Goal: Check status: Verify the current state of an ongoing process or item

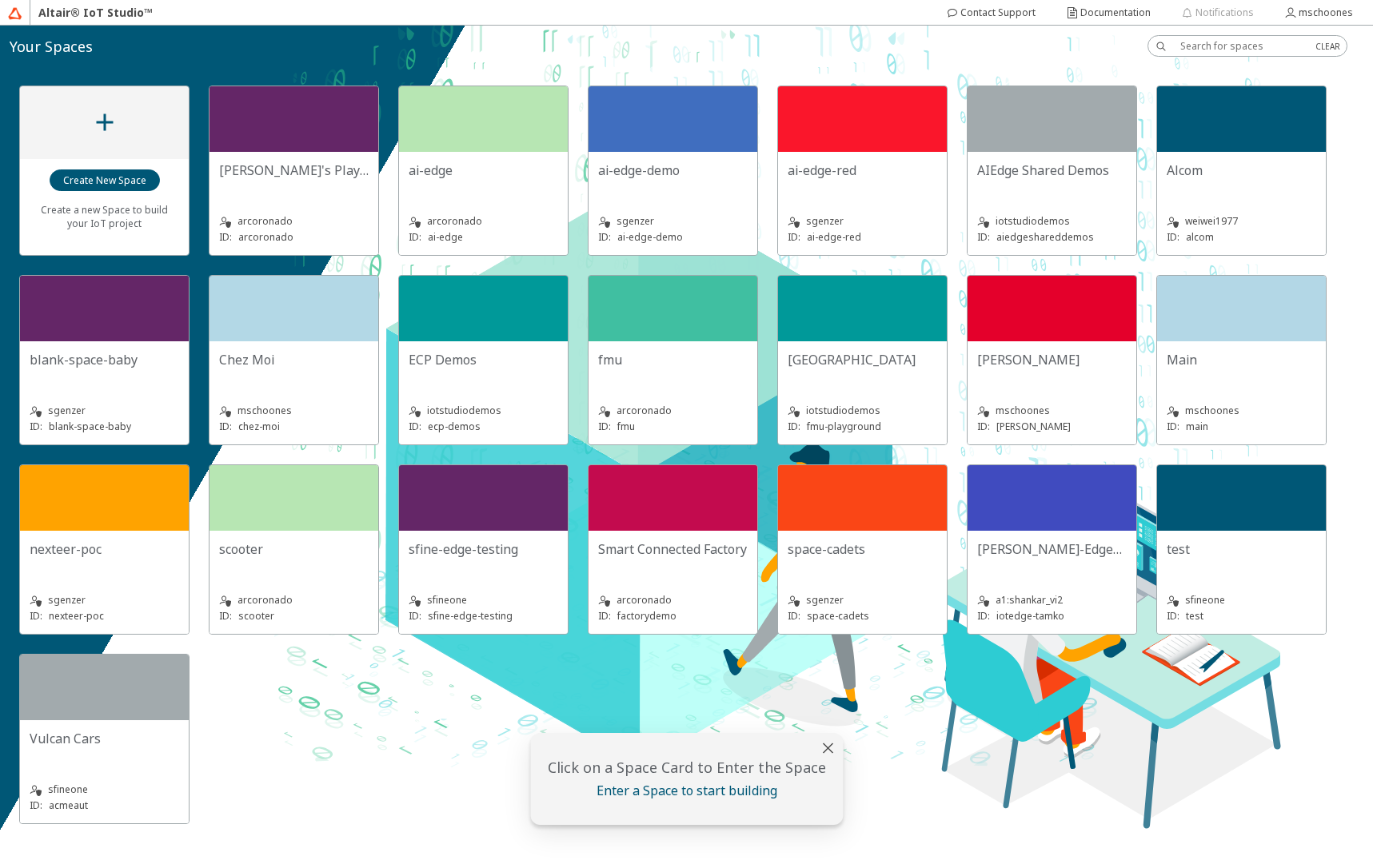
click at [350, 353] on div "Chez Moi" at bounding box center [294, 360] width 149 height 17
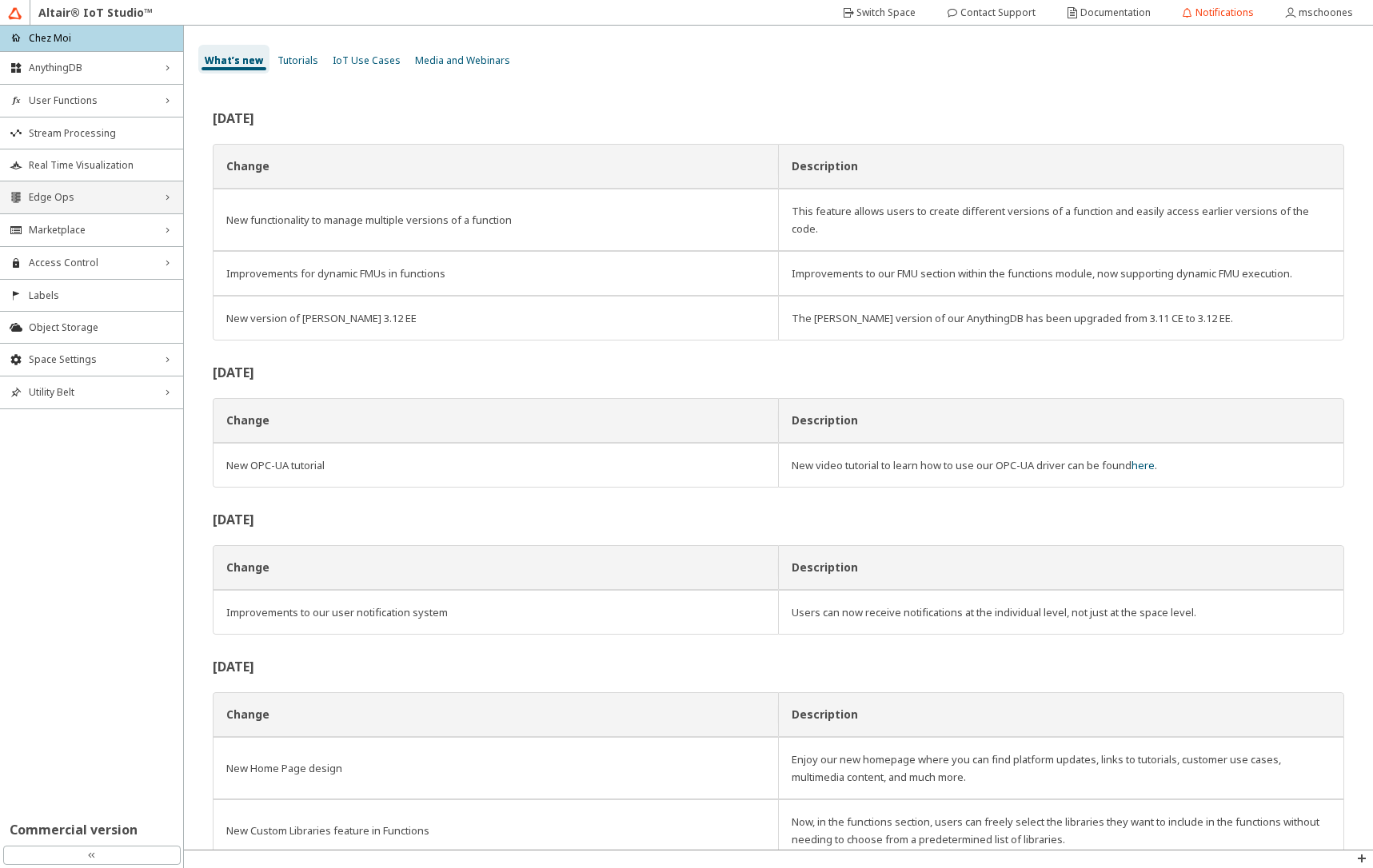
click at [143, 205] on div "Edge Ops right_chevron" at bounding box center [91, 197] width 183 height 32
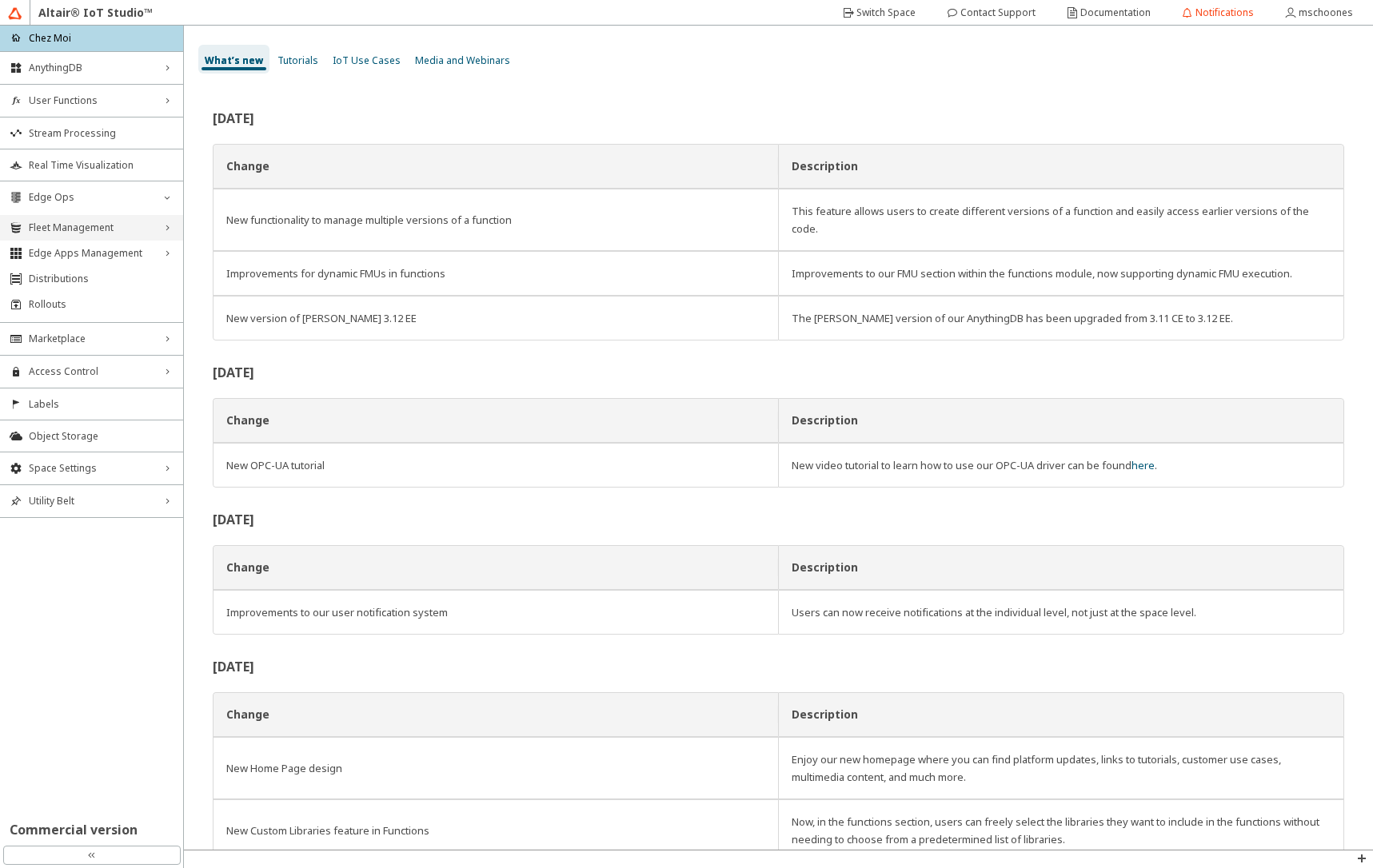
click at [136, 221] on div "Fleet Management right_chevron" at bounding box center [91, 227] width 183 height 25
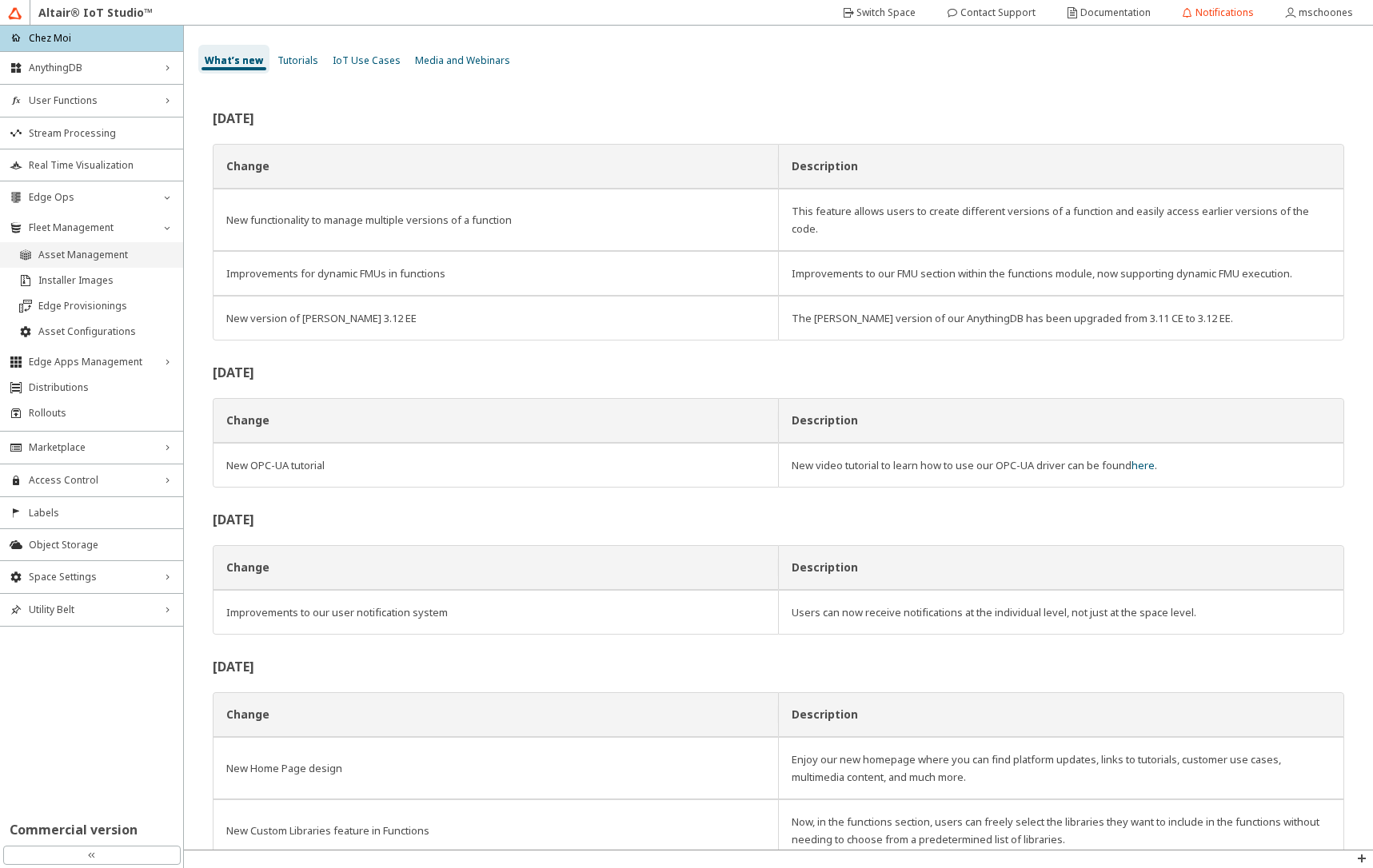
click at [129, 254] on span "Asset Management" at bounding box center [105, 255] width 135 height 13
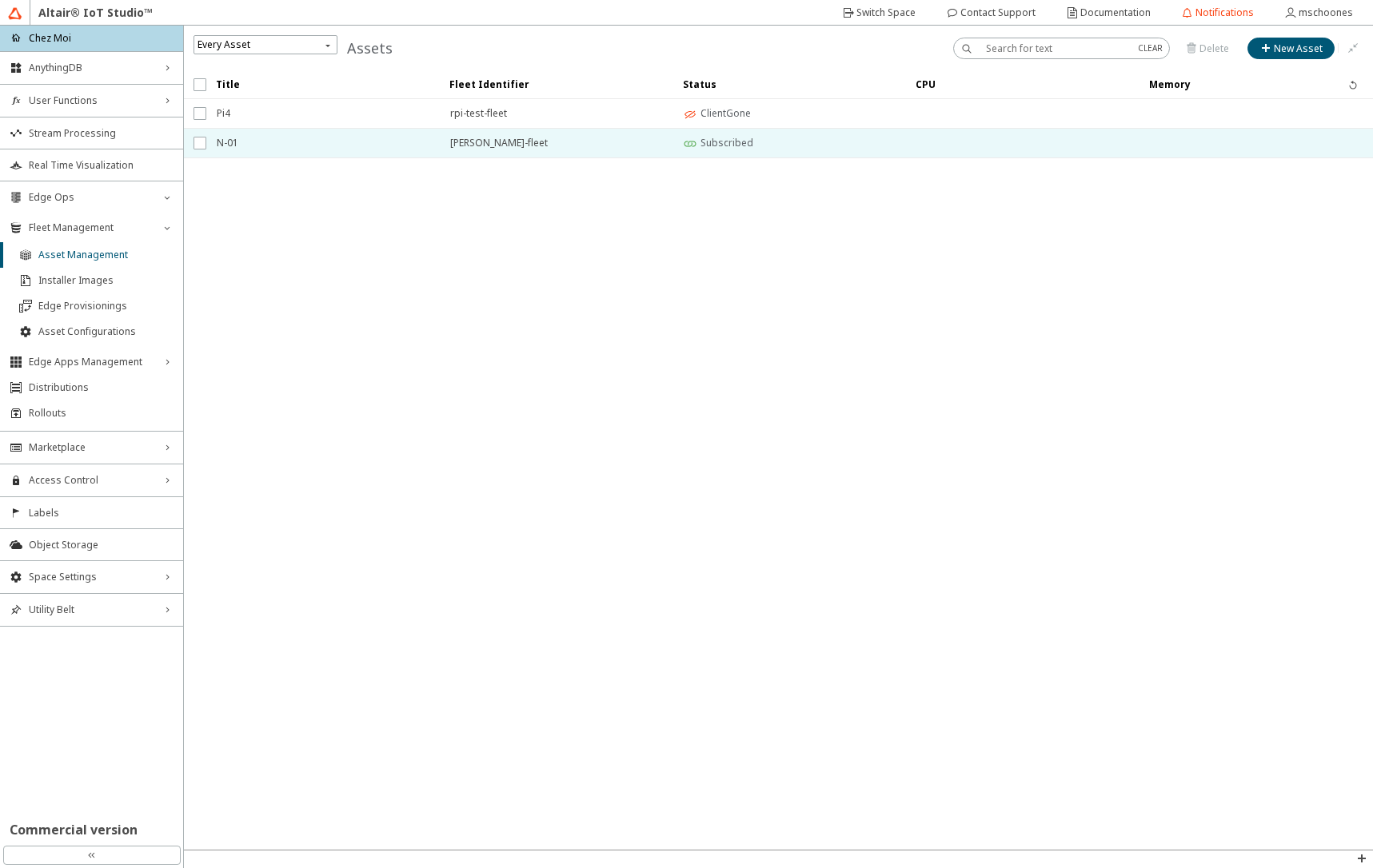
click at [281, 139] on span "N-01" at bounding box center [322, 142] width 213 height 29
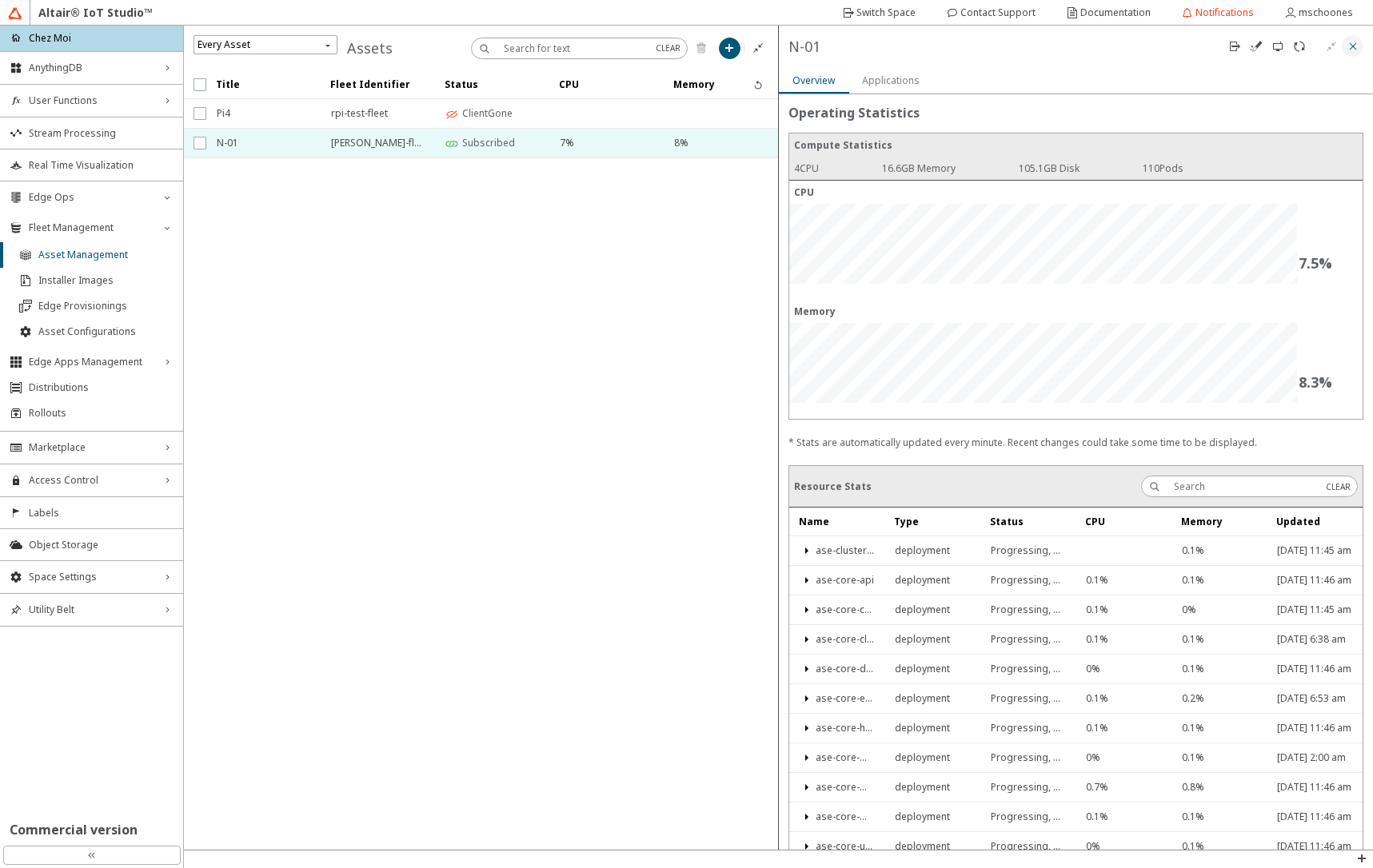
click at [1356, 51] on iron-icon at bounding box center [1352, 46] width 13 height 13
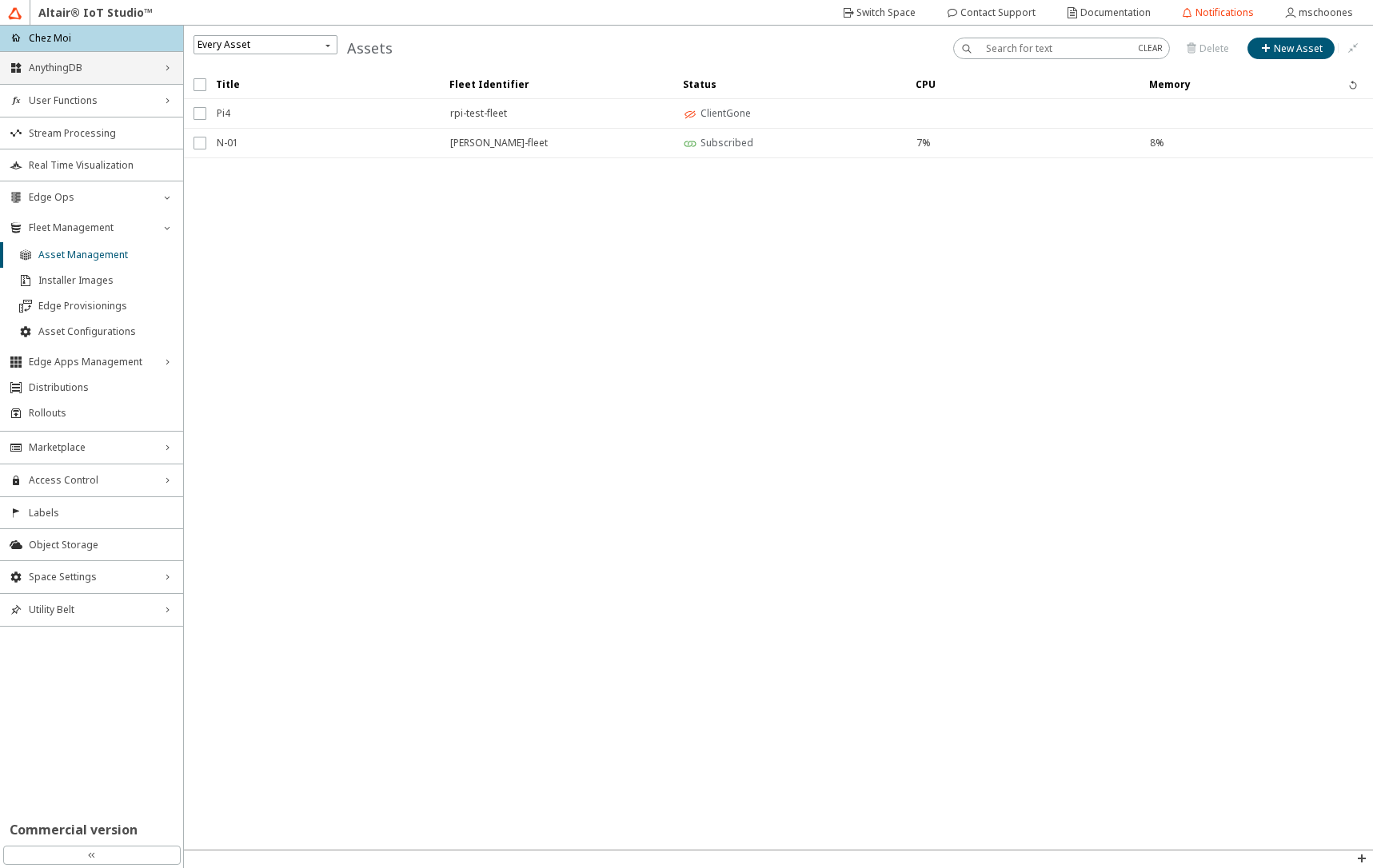
click at [139, 75] on div "AnythingDB right_chevron" at bounding box center [91, 68] width 183 height 32
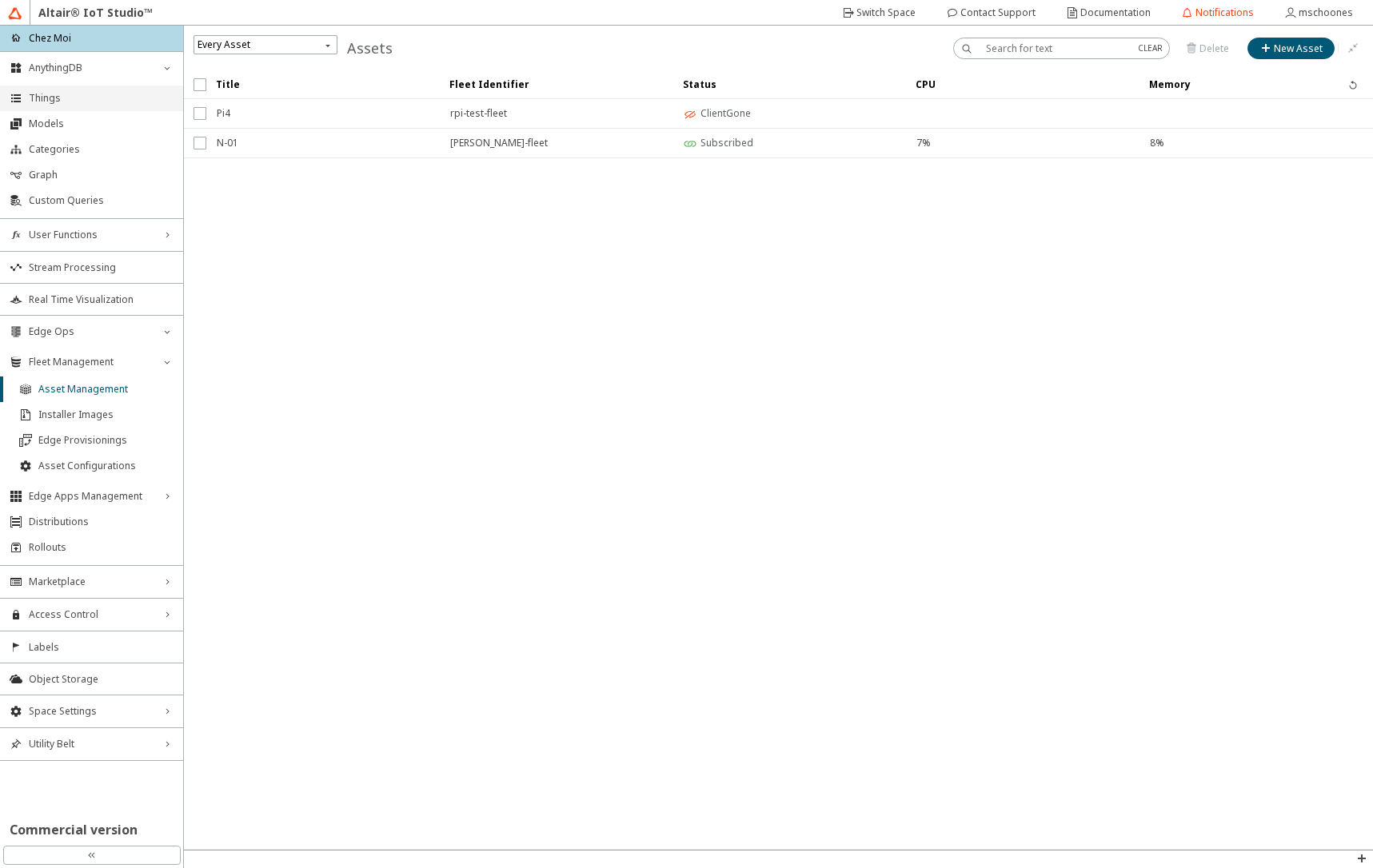
click at [129, 99] on span "Things" at bounding box center [101, 98] width 145 height 13
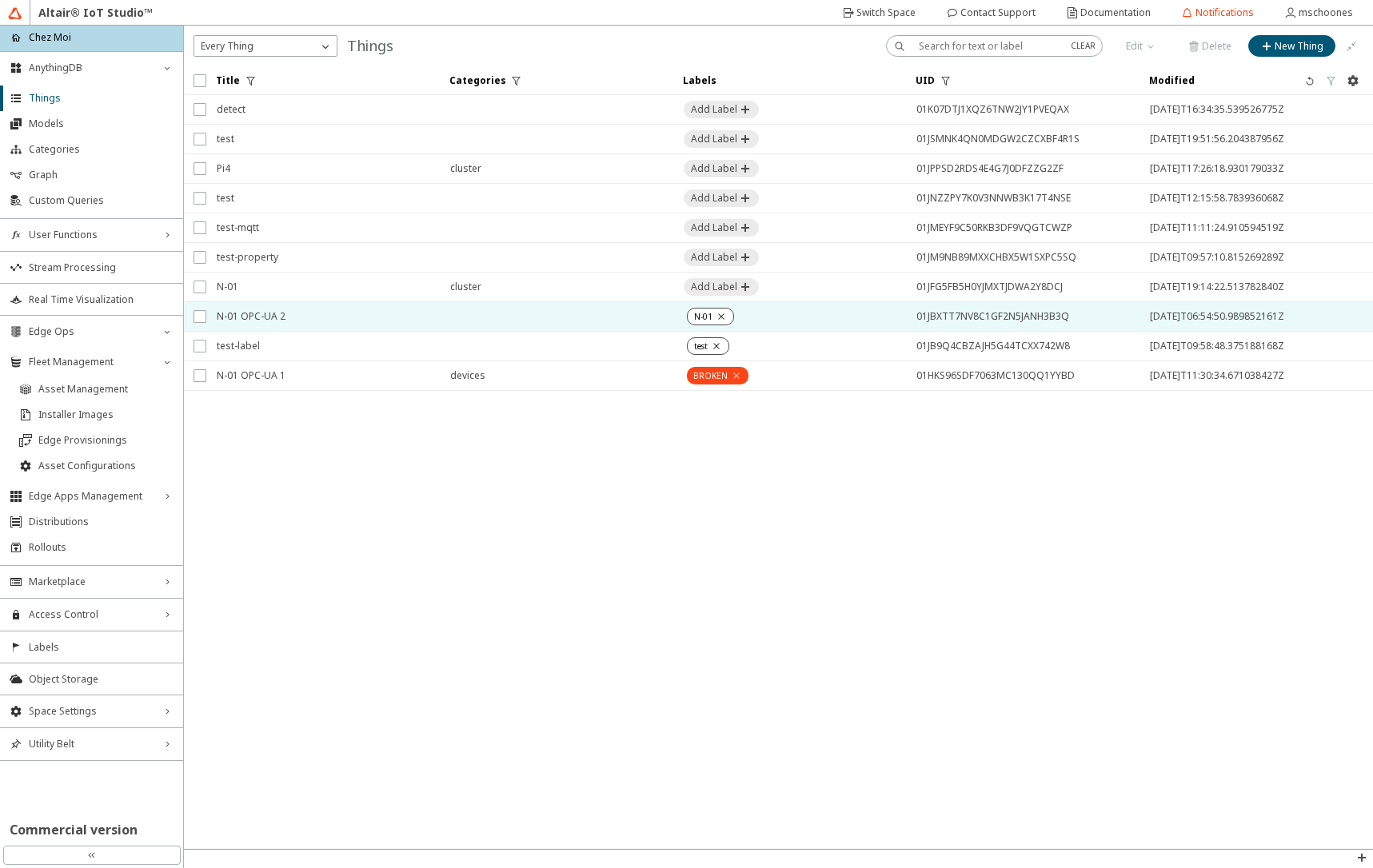
click at [231, 324] on span "N-01 OPC-UA 2" at bounding box center [322, 316] width 213 height 29
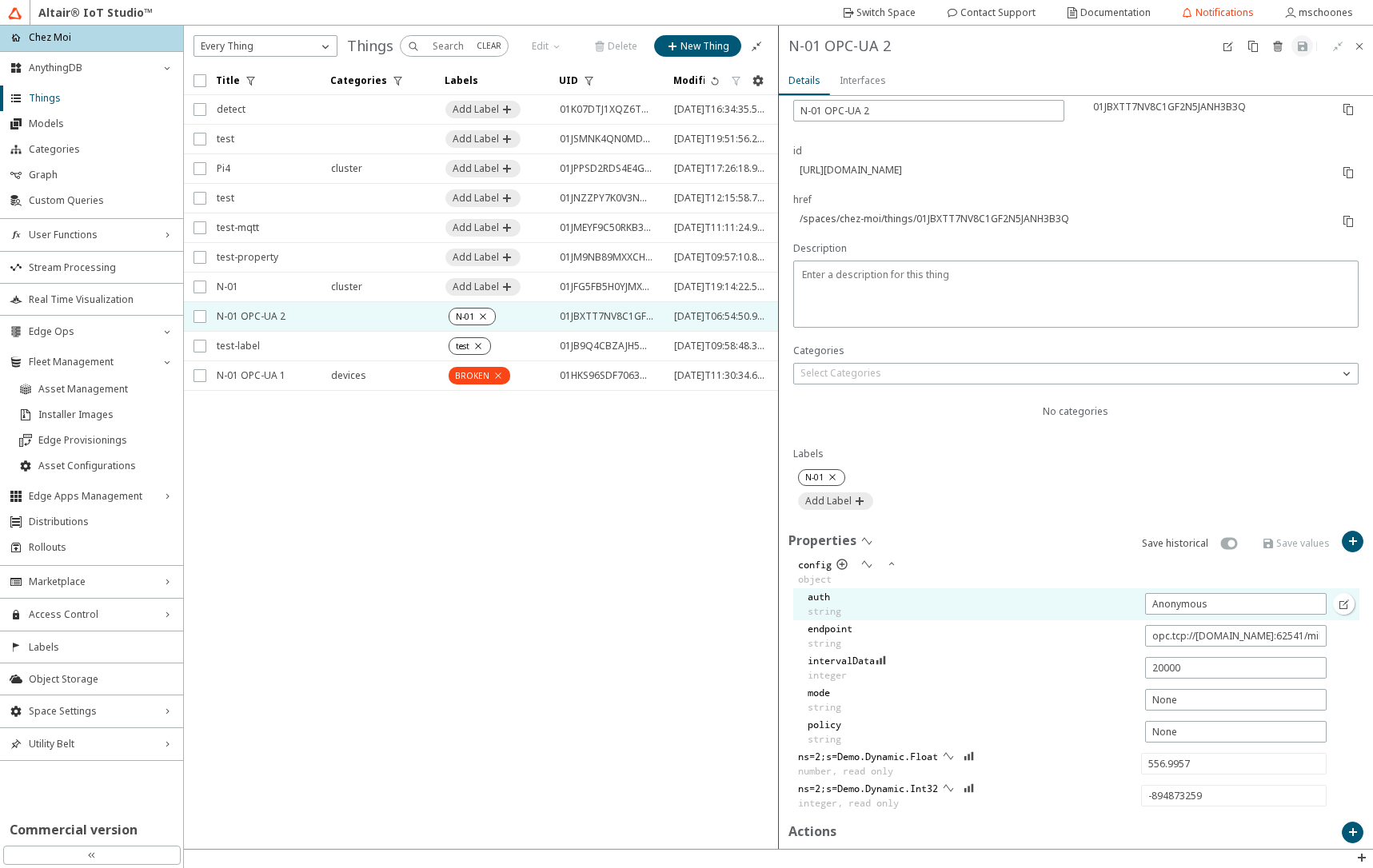
scroll to position [192, 0]
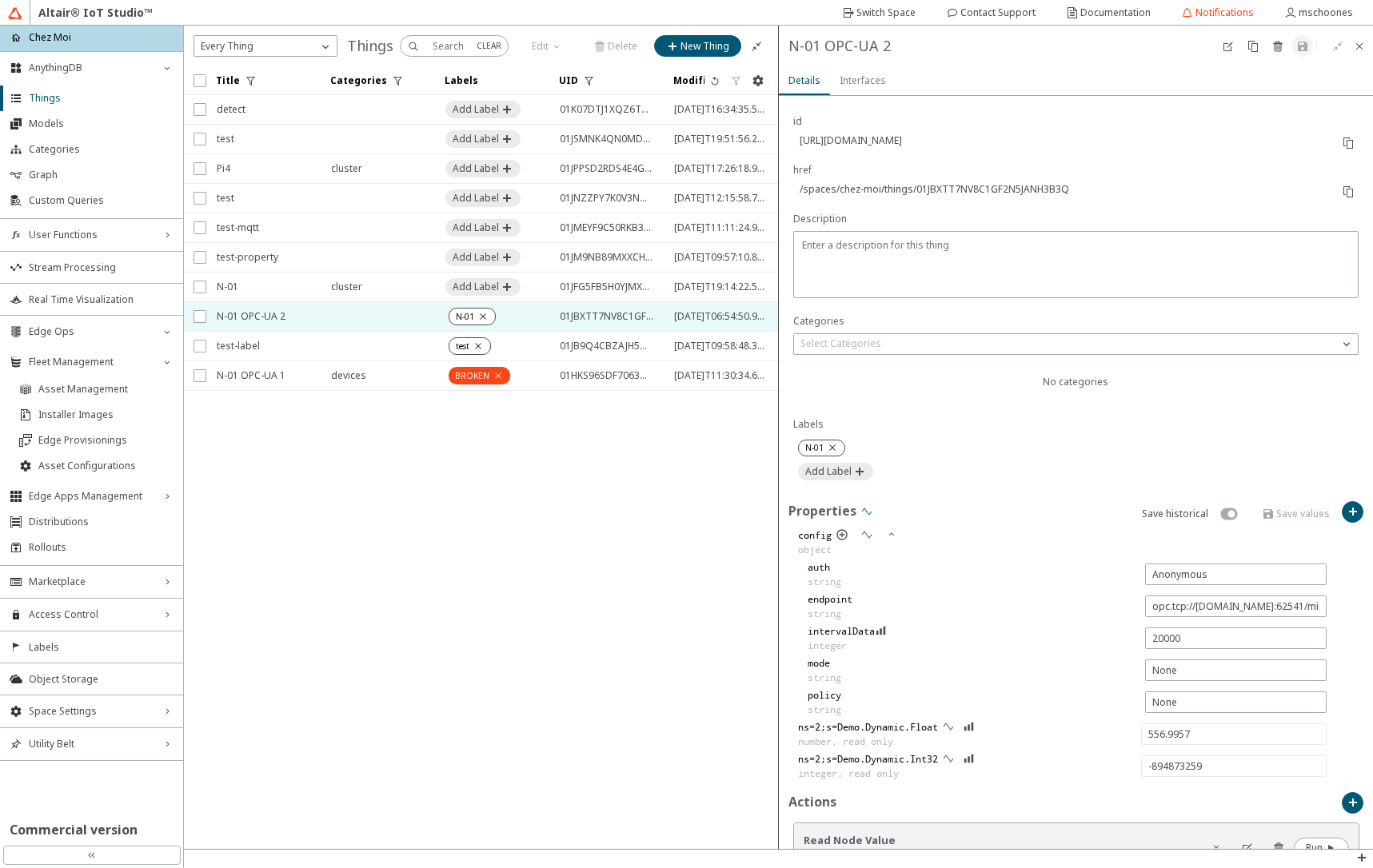
click at [870, 509] on iron-icon at bounding box center [866, 511] width 13 height 13
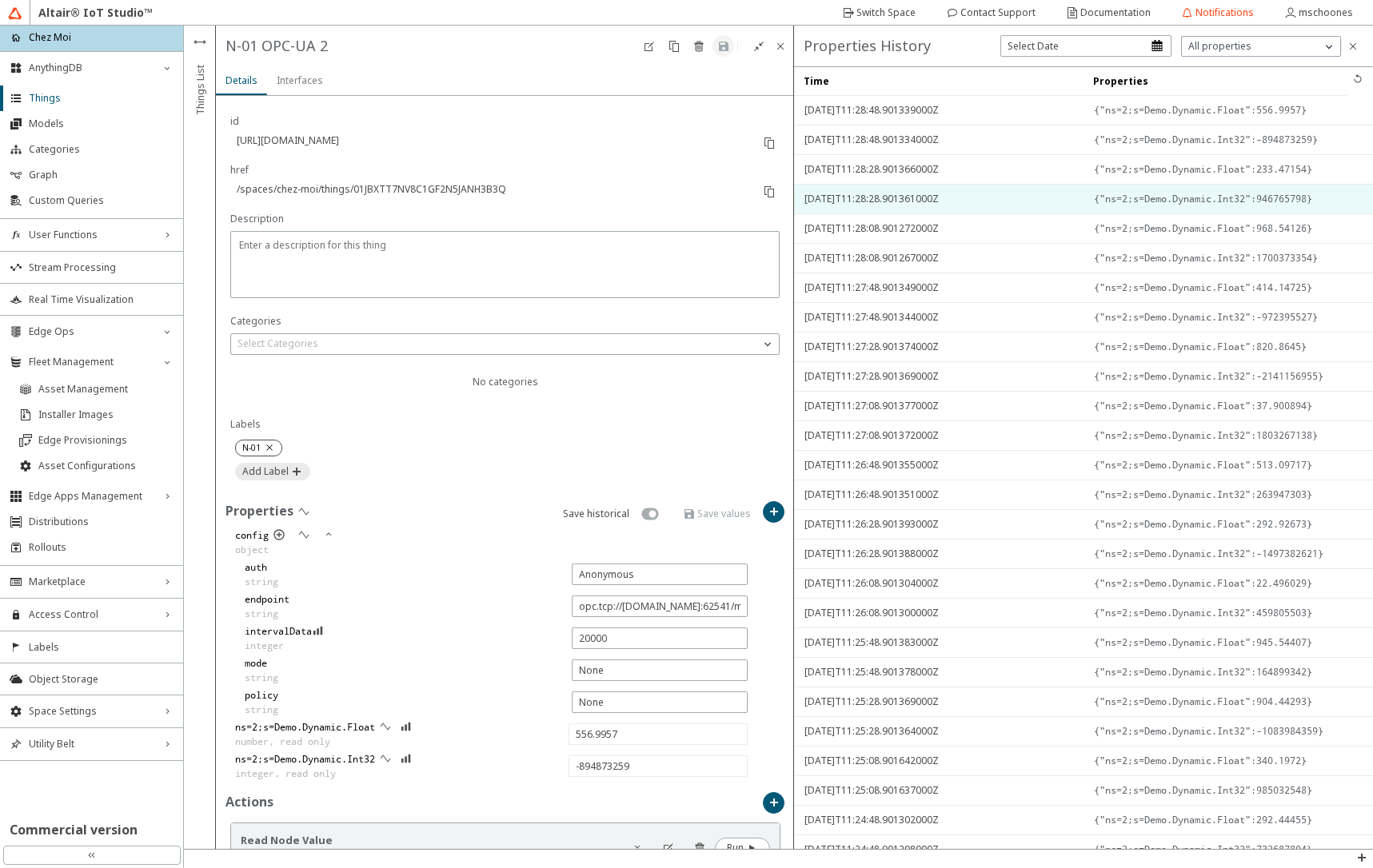
type input "885.8045"
type input "1487562775"
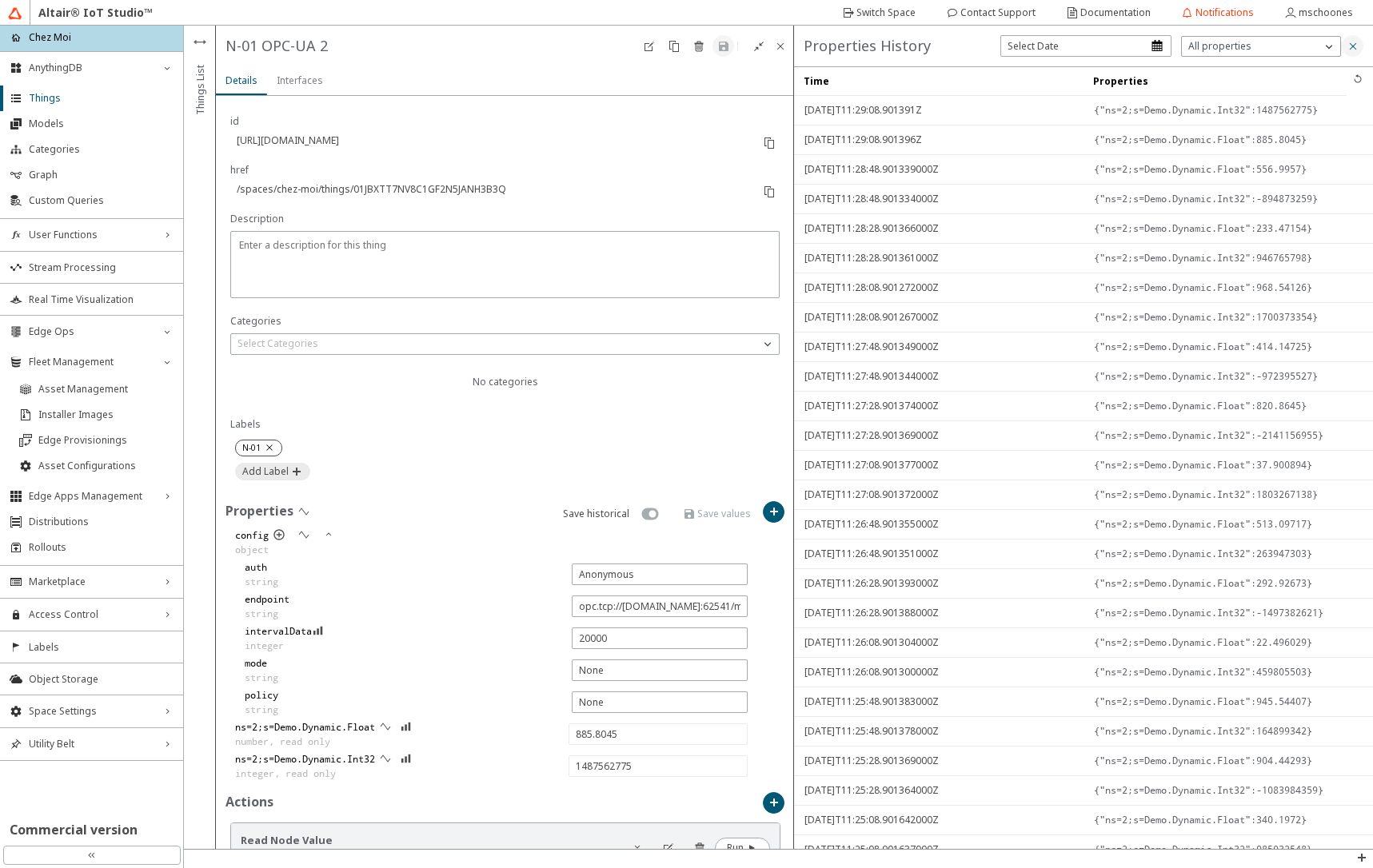
click at [1350, 53] on paper-button at bounding box center [1352, 45] width 22 height 22
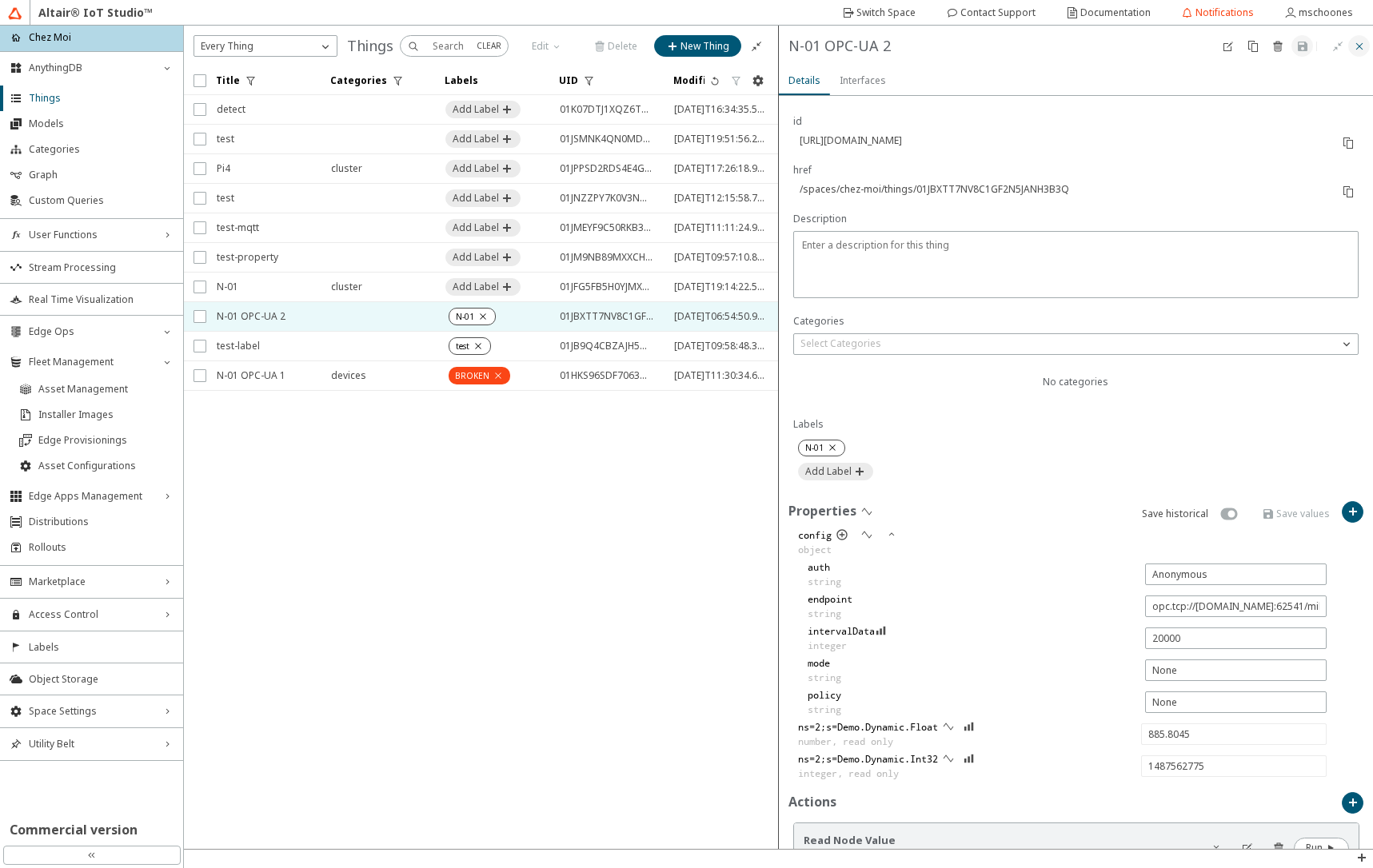
click at [1356, 50] on iron-icon at bounding box center [1359, 46] width 13 height 13
